Goal: Find specific page/section: Find specific page/section

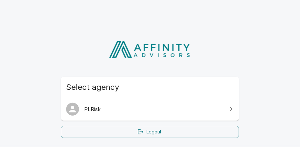
click at [116, 111] on span "PLRisk" at bounding box center [153, 109] width 139 height 8
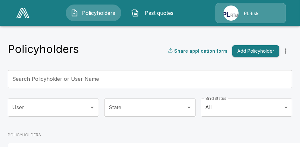
click at [247, 13] on div "PLRisk" at bounding box center [251, 13] width 71 height 20
click at [234, 12] on div "PLRisk" at bounding box center [251, 13] width 71 height 20
click at [257, 14] on div "PLRisk" at bounding box center [251, 13] width 71 height 20
drag, startPoint x: 263, startPoint y: 14, endPoint x: 272, endPoint y: 14, distance: 8.4
click at [264, 14] on div "PLRisk" at bounding box center [251, 13] width 71 height 20
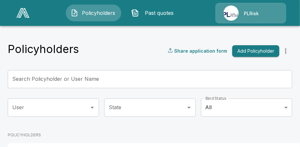
click at [280, 14] on div "PLRisk" at bounding box center [251, 13] width 71 height 20
click at [255, 13] on div "PLRisk" at bounding box center [251, 13] width 71 height 20
click at [236, 14] on div "PLRisk" at bounding box center [251, 13] width 71 height 20
drag, startPoint x: 228, startPoint y: 14, endPoint x: 214, endPoint y: 14, distance: 13.9
click at [227, 14] on div "PLRisk" at bounding box center [251, 13] width 71 height 20
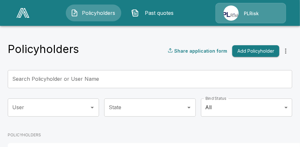
click at [153, 8] on button "Past quotes" at bounding box center [155, 13] width 56 height 17
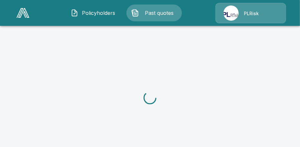
click at [226, 16] on div "PLRisk" at bounding box center [251, 13] width 71 height 20
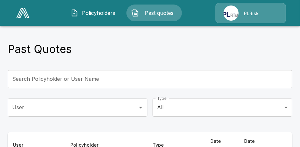
click at [249, 15] on div "PLRisk" at bounding box center [251, 13] width 71 height 20
click at [270, 13] on div "PLRisk" at bounding box center [251, 13] width 71 height 20
